Goal: Task Accomplishment & Management: Manage account settings

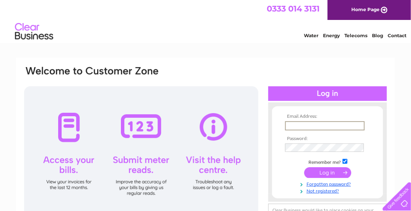
click at [298, 126] on input "text" at bounding box center [325, 125] width 80 height 9
type input "phillipsoftroon@gmail.com"
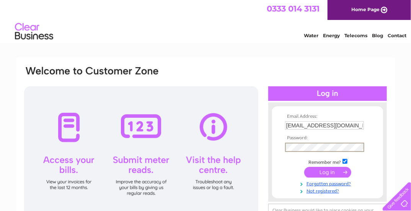
click at [330, 177] on td at bounding box center [327, 172] width 89 height 15
click at [320, 168] on input "submit" at bounding box center [327, 171] width 47 height 11
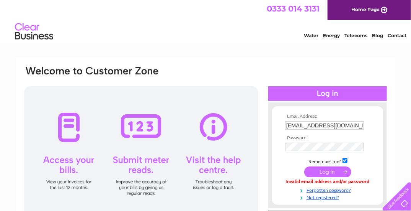
click at [309, 140] on td at bounding box center [327, 146] width 89 height 12
click at [318, 170] on input "submit" at bounding box center [327, 171] width 47 height 11
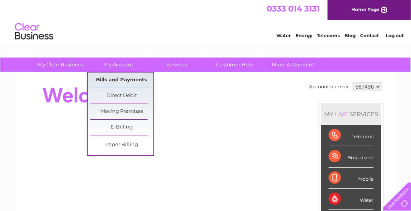
click at [118, 78] on link "Bills and Payments" at bounding box center [121, 79] width 63 height 15
click at [119, 81] on link "Bills and Payments" at bounding box center [121, 79] width 63 height 15
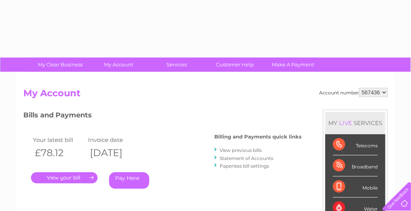
click at [70, 174] on link "." at bounding box center [64, 177] width 67 height 11
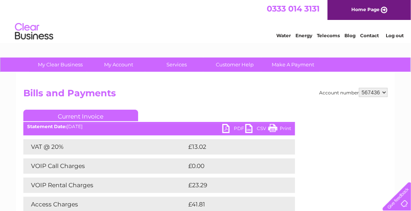
click at [241, 126] on link "PDF" at bounding box center [233, 129] width 23 height 11
